Goal: Task Accomplishment & Management: Manage account settings

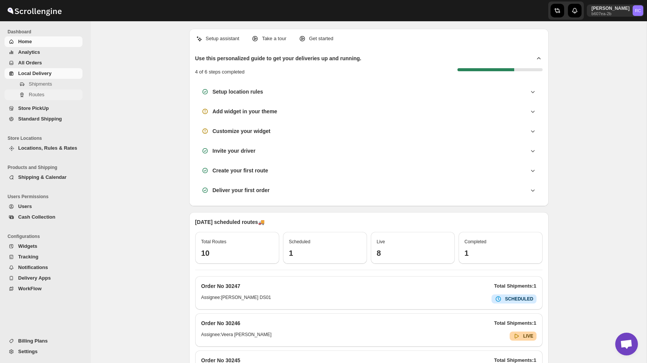
click at [41, 92] on span "Routes" at bounding box center [37, 95] width 16 height 6
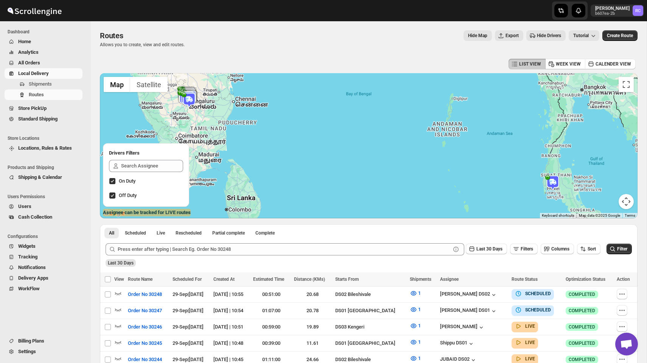
click at [555, 182] on img at bounding box center [552, 182] width 15 height 15
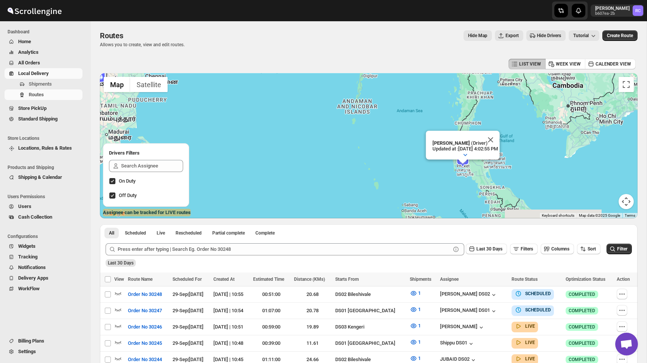
drag, startPoint x: 482, startPoint y: 148, endPoint x: 388, endPoint y: 125, distance: 96.6
click at [388, 125] on div "Raj Test (Driver) Updated at : [DATE] 4:02:55 PM Duty mode Enabled Battery perc…" at bounding box center [369, 145] width 538 height 145
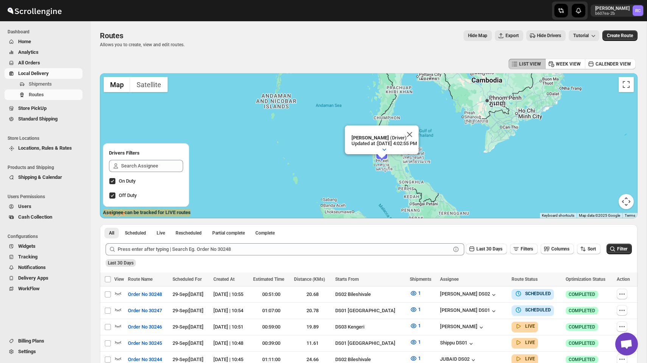
drag, startPoint x: 452, startPoint y: 123, endPoint x: 389, endPoint y: 122, distance: 62.5
click at [389, 122] on div "Raj Test (Driver) Updated at : [DATE] 4:02:55 PM Duty mode Enabled Battery perc…" at bounding box center [369, 145] width 538 height 145
drag, startPoint x: 255, startPoint y: 140, endPoint x: 400, endPoint y: 145, distance: 145.8
click at [396, 145] on div "Raj Test (Driver) Updated at : [DATE] 4:02:55 PM Duty mode Enabled Battery perc…" at bounding box center [369, 145] width 538 height 145
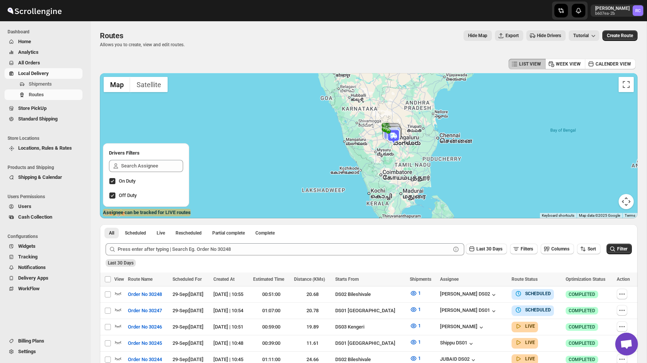
drag, startPoint x: 387, startPoint y: 146, endPoint x: 277, endPoint y: 188, distance: 117.9
click at [277, 188] on div "Raj Test (Driver) Updated at : [DATE] 4:02:55 PM Duty mode Enabled Battery perc…" at bounding box center [369, 145] width 538 height 145
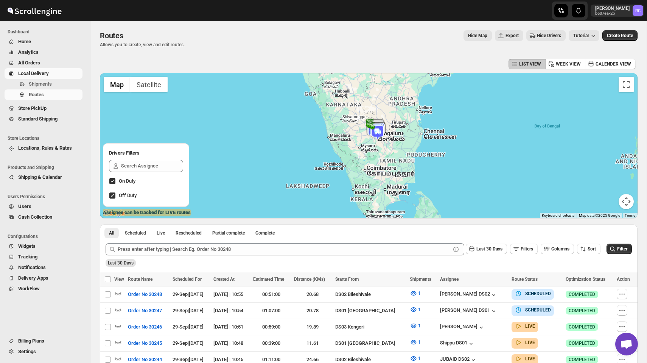
drag, startPoint x: 389, startPoint y: 160, endPoint x: 269, endPoint y: 140, distance: 120.8
click at [277, 138] on div "Raj Test (Driver) Updated at : [DATE] 4:02:55 PM Duty mode Enabled Battery perc…" at bounding box center [369, 145] width 538 height 145
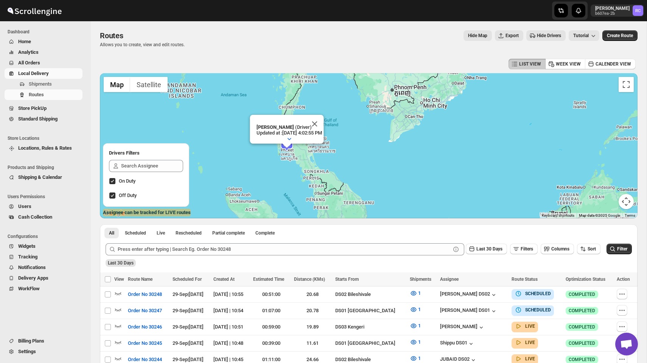
drag, startPoint x: 329, startPoint y: 126, endPoint x: 442, endPoint y: 176, distance: 123.3
click at [442, 176] on div "Raj Test (Driver) Updated at : [DATE] 4:02:55 PM Duty mode Enabled Battery perc…" at bounding box center [369, 145] width 538 height 145
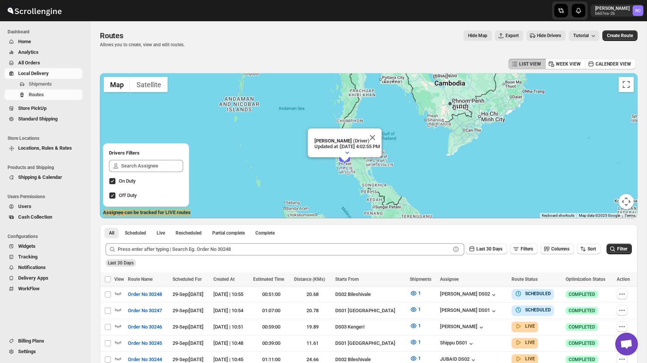
drag, startPoint x: 264, startPoint y: 168, endPoint x: 312, endPoint y: 171, distance: 48.2
click at [312, 171] on div "Raj Test (Driver) Updated at : [DATE] 4:02:55 PM Duty mode Enabled Battery perc…" at bounding box center [369, 145] width 538 height 145
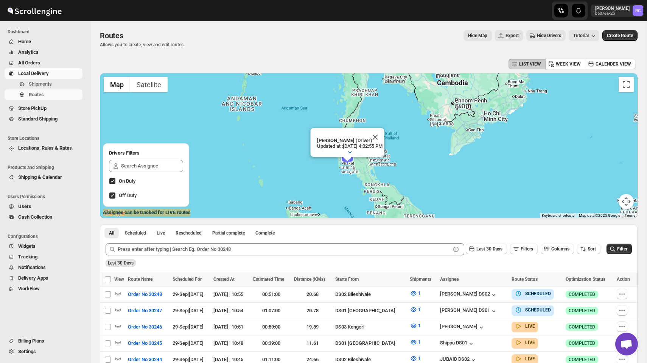
drag, startPoint x: 257, startPoint y: 150, endPoint x: 424, endPoint y: 161, distance: 167.6
click at [418, 161] on div "Raj Test (Driver) Updated at : [DATE] 4:02:55 PM Duty mode Enabled Battery perc…" at bounding box center [369, 145] width 538 height 145
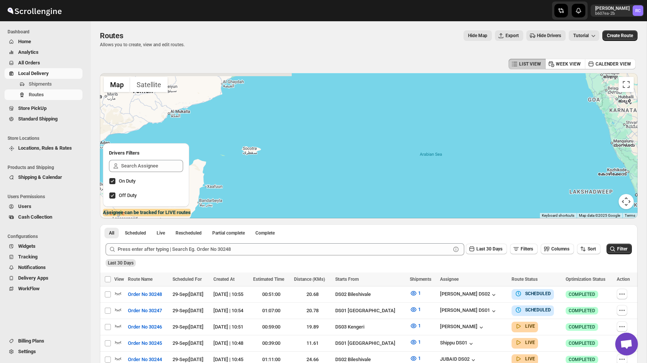
drag, startPoint x: 416, startPoint y: 157, endPoint x: 306, endPoint y: 164, distance: 110.0
click at [306, 164] on div "Raj Test (Driver) Updated at : [DATE] 4:02:55 PM Duty mode Enabled Battery perc…" at bounding box center [369, 145] width 538 height 145
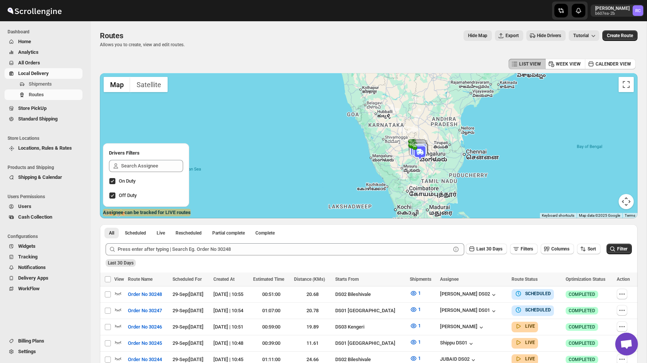
drag, startPoint x: 471, startPoint y: 166, endPoint x: 328, endPoint y: 131, distance: 147.1
click at [328, 131] on div "Raj Test (Driver) Updated at : [DATE] 4:02:55 PM Duty mode Enabled Battery perc…" at bounding box center [369, 145] width 538 height 145
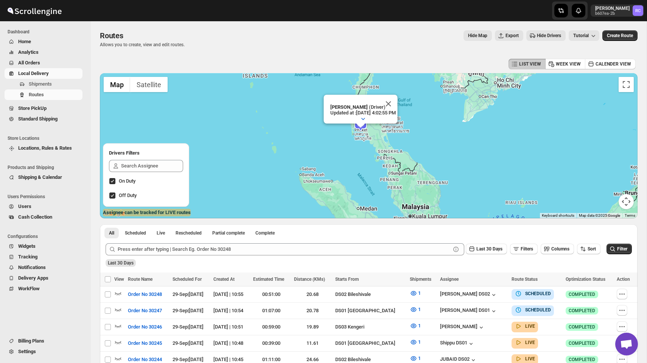
drag, startPoint x: 385, startPoint y: 134, endPoint x: 361, endPoint y: 134, distance: 24.2
click at [384, 134] on div "Raj Test (Driver) Updated at : [DATE] 4:02:55 PM Duty mode Enabled Battery perc…" at bounding box center [369, 145] width 538 height 145
drag, startPoint x: 360, startPoint y: 126, endPoint x: 361, endPoint y: 143, distance: 17.0
click at [361, 143] on div "Raj Test (Driver) Updated at : [DATE] 4:02:55 PM Duty mode Enabled Battery perc…" at bounding box center [369, 145] width 538 height 145
click at [366, 127] on img at bounding box center [360, 123] width 15 height 15
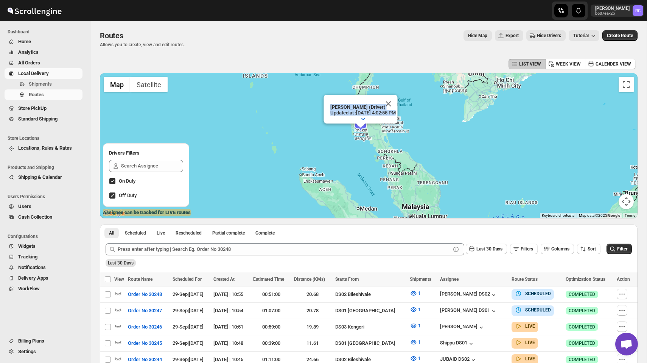
click at [360, 129] on img at bounding box center [360, 123] width 15 height 15
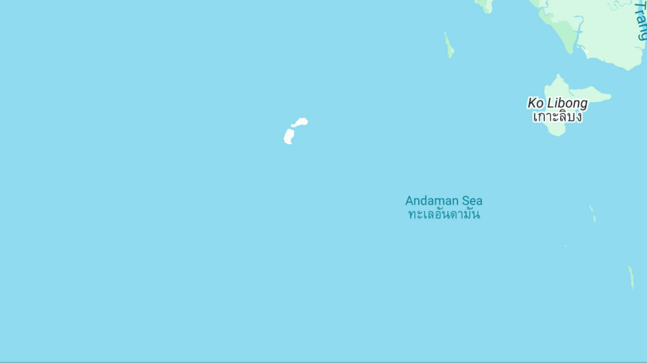
drag, startPoint x: 374, startPoint y: 131, endPoint x: 370, endPoint y: 147, distance: 16.3
click at [371, 146] on div "To navigate, press the arrow keys. Raj Test (Driver) Updated at : [DATE] 4:02:5…" at bounding box center [369, 145] width 538 height 145
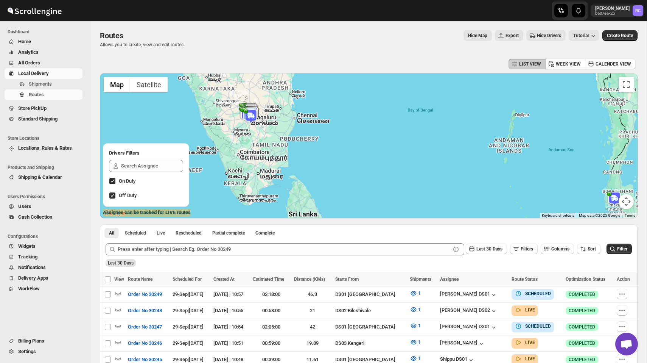
drag, startPoint x: 327, startPoint y: 110, endPoint x: 341, endPoint y: 110, distance: 13.6
click at [341, 110] on div at bounding box center [369, 145] width 538 height 145
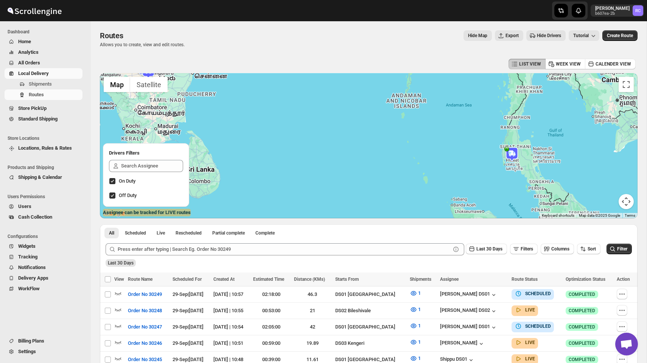
drag, startPoint x: 453, startPoint y: 162, endPoint x: 475, endPoint y: 161, distance: 22.3
click at [475, 161] on div at bounding box center [369, 145] width 538 height 145
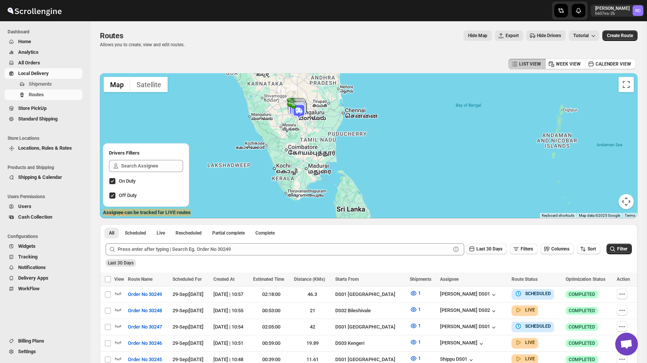
drag, startPoint x: 346, startPoint y: 135, endPoint x: 430, endPoint y: 171, distance: 91.4
click at [430, 170] on div at bounding box center [369, 145] width 538 height 145
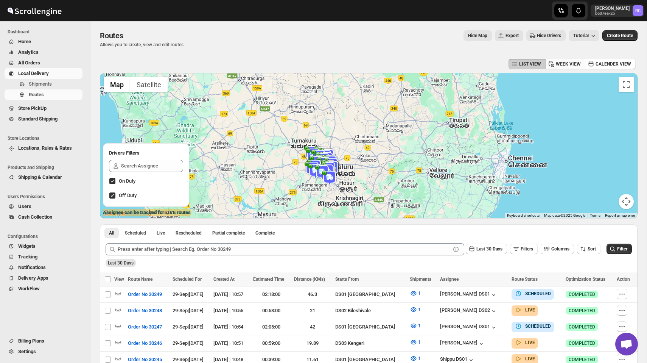
click at [558, 63] on span "WEEK VIEW" at bounding box center [568, 64] width 25 height 6
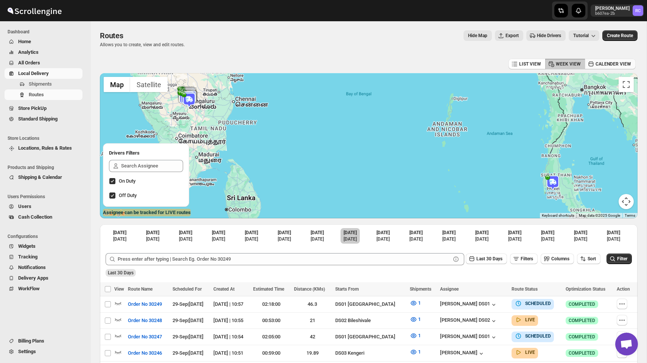
click at [604, 63] on span "CALENDER VIEW" at bounding box center [614, 64] width 36 height 6
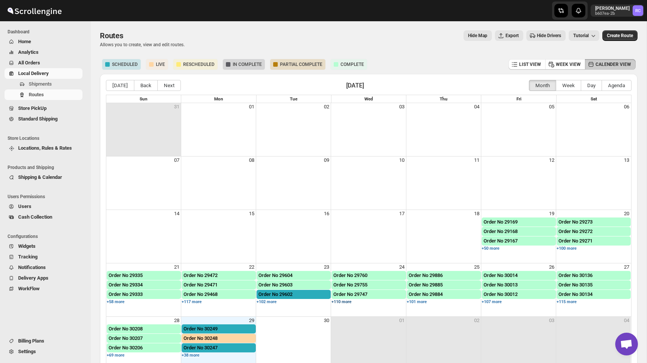
click at [338, 300] on button "+110 more" at bounding box center [341, 301] width 20 height 5
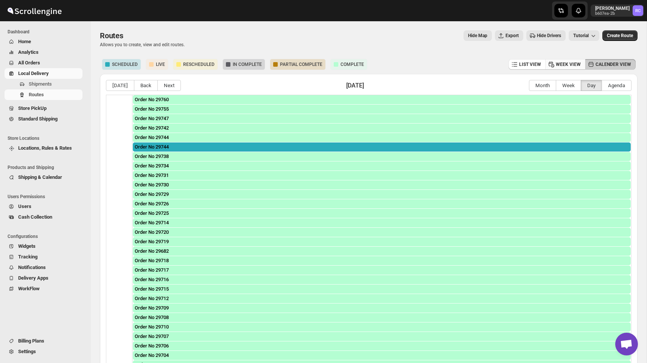
click at [562, 62] on span "WEEK VIEW" at bounding box center [568, 64] width 25 height 6
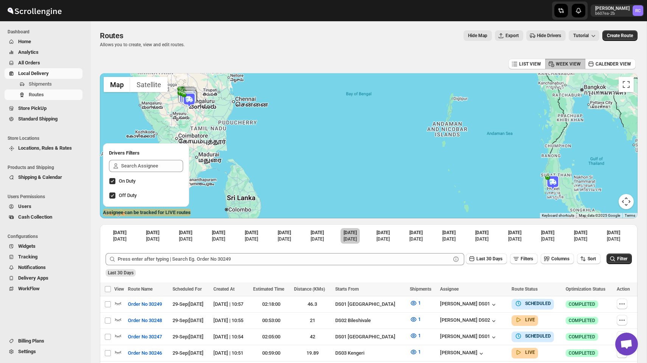
click at [464, 58] on div "LIST VIEW WEEK VIEW CALENDER VIEW" at bounding box center [369, 64] width 538 height 14
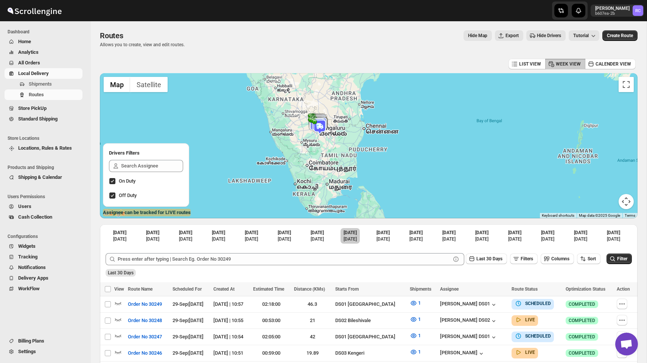
drag, startPoint x: 304, startPoint y: 152, endPoint x: 435, endPoint y: 180, distance: 134.1
click at [436, 180] on div at bounding box center [369, 145] width 538 height 145
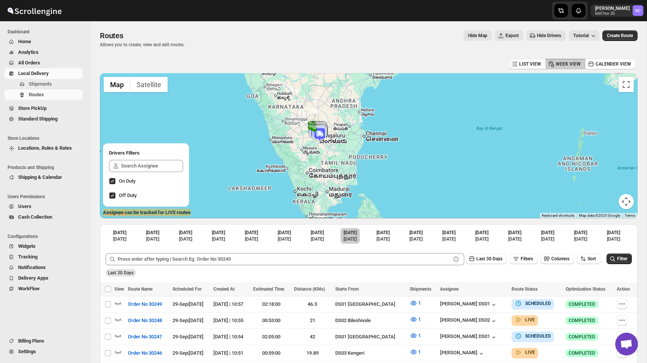
click at [519, 63] on span "LIST VIEW" at bounding box center [530, 64] width 22 height 6
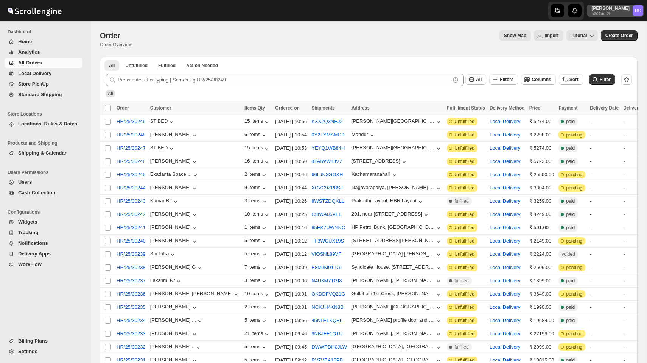
click at [611, 8] on p "[PERSON_NAME]" at bounding box center [610, 8] width 38 height 6
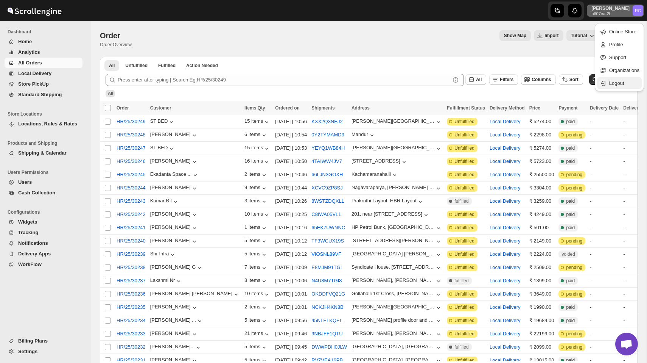
click at [611, 78] on button "Logout" at bounding box center [619, 83] width 45 height 12
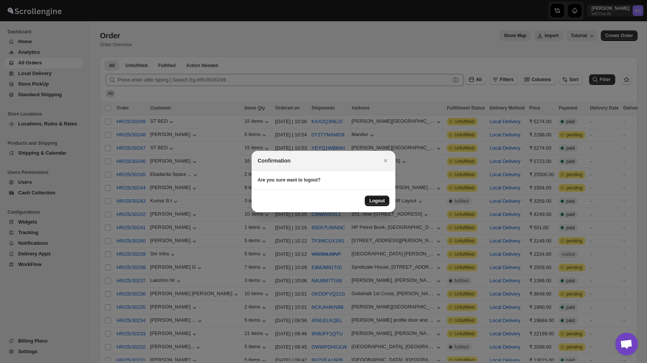
click at [384, 197] on button "Logout" at bounding box center [377, 200] width 25 height 11
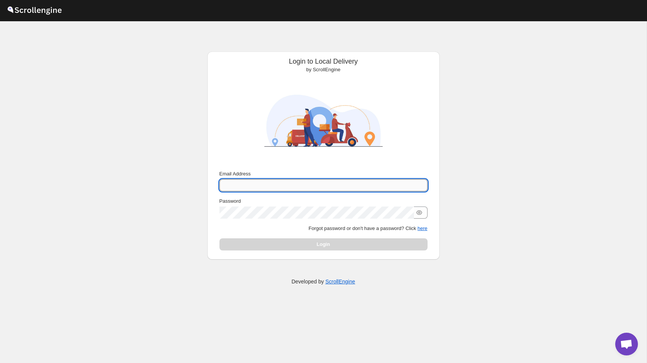
click at [245, 190] on input "Email Address" at bounding box center [323, 185] width 208 height 12
type input "nawneet.sharma@outlook.com"
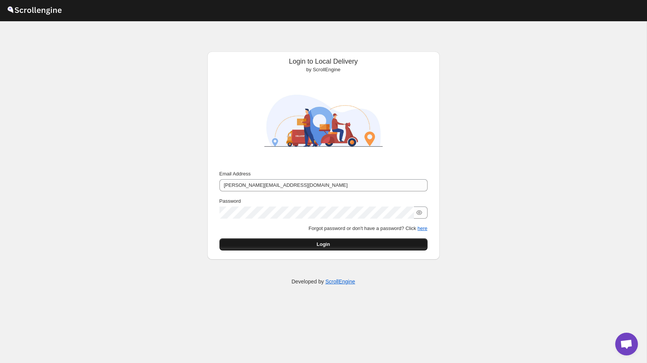
click at [344, 244] on button "Login" at bounding box center [323, 244] width 208 height 12
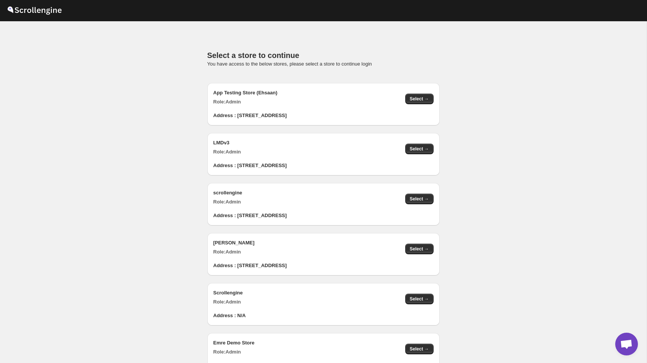
scroll to position [760, 0]
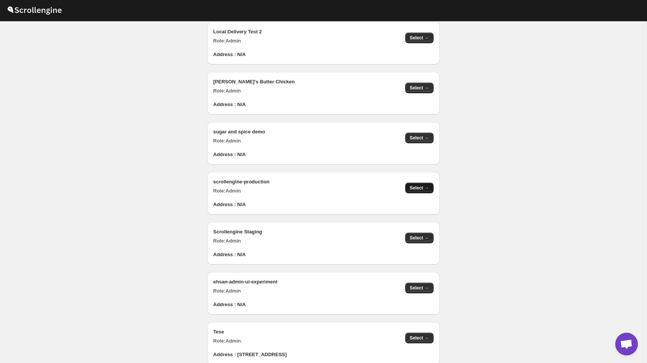
click at [425, 185] on span "Select →" at bounding box center [419, 188] width 19 height 6
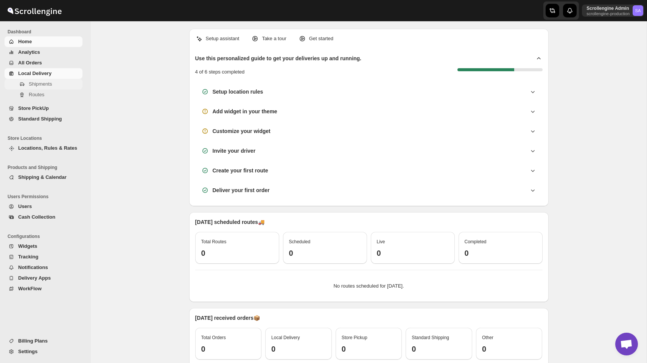
click at [40, 84] on span "Shipments" at bounding box center [40, 84] width 23 height 6
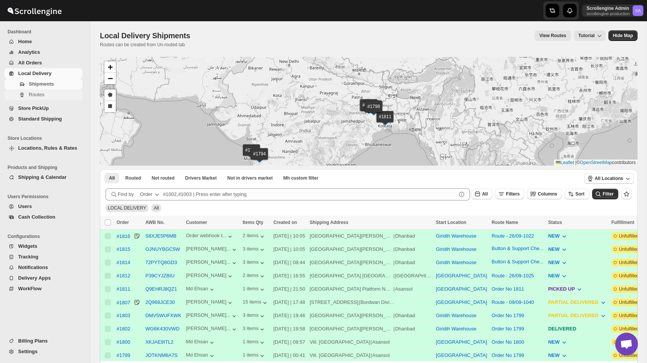
click at [42, 95] on span "Routes" at bounding box center [37, 95] width 16 height 6
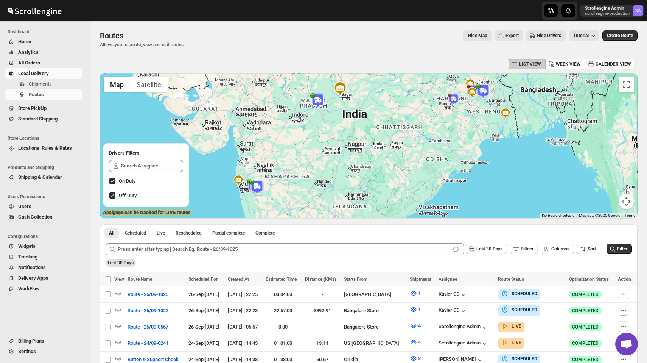
click at [601, 64] on span "CALENDER VIEW" at bounding box center [614, 64] width 36 height 6
